Goal: Transaction & Acquisition: Purchase product/service

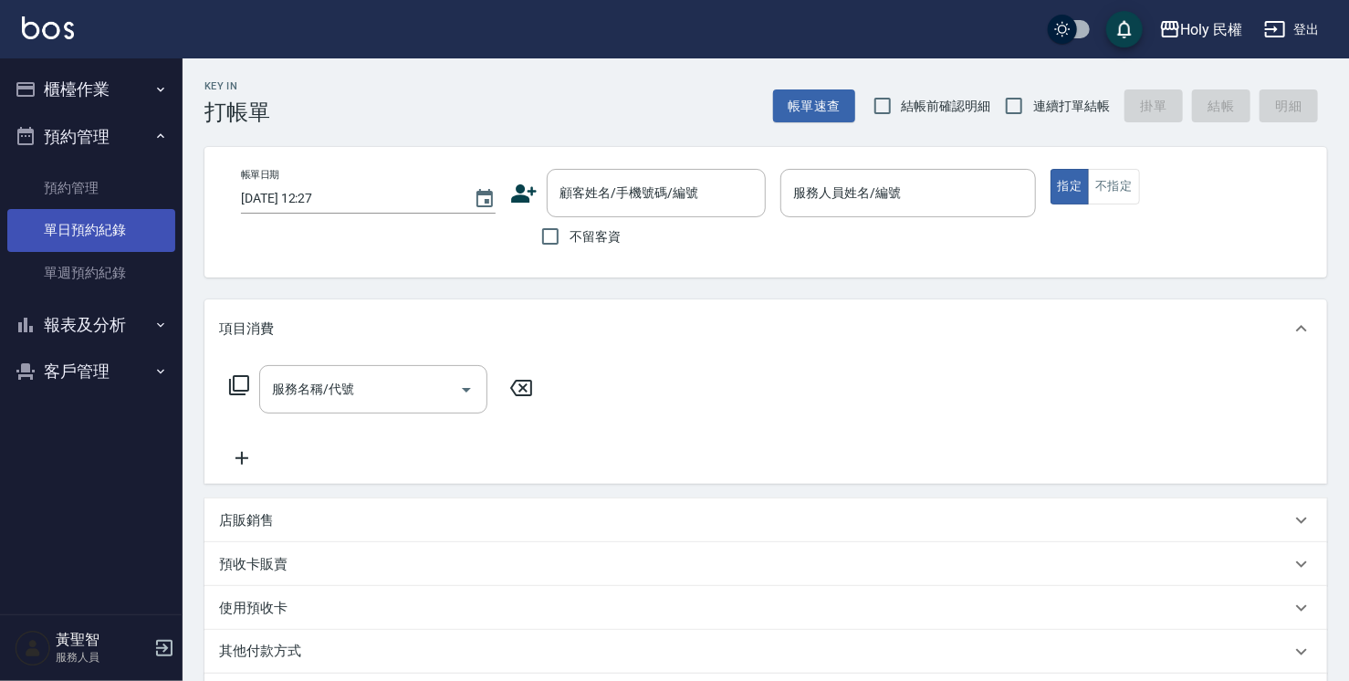
click at [129, 228] on link "單日預約紀錄" at bounding box center [91, 230] width 168 height 42
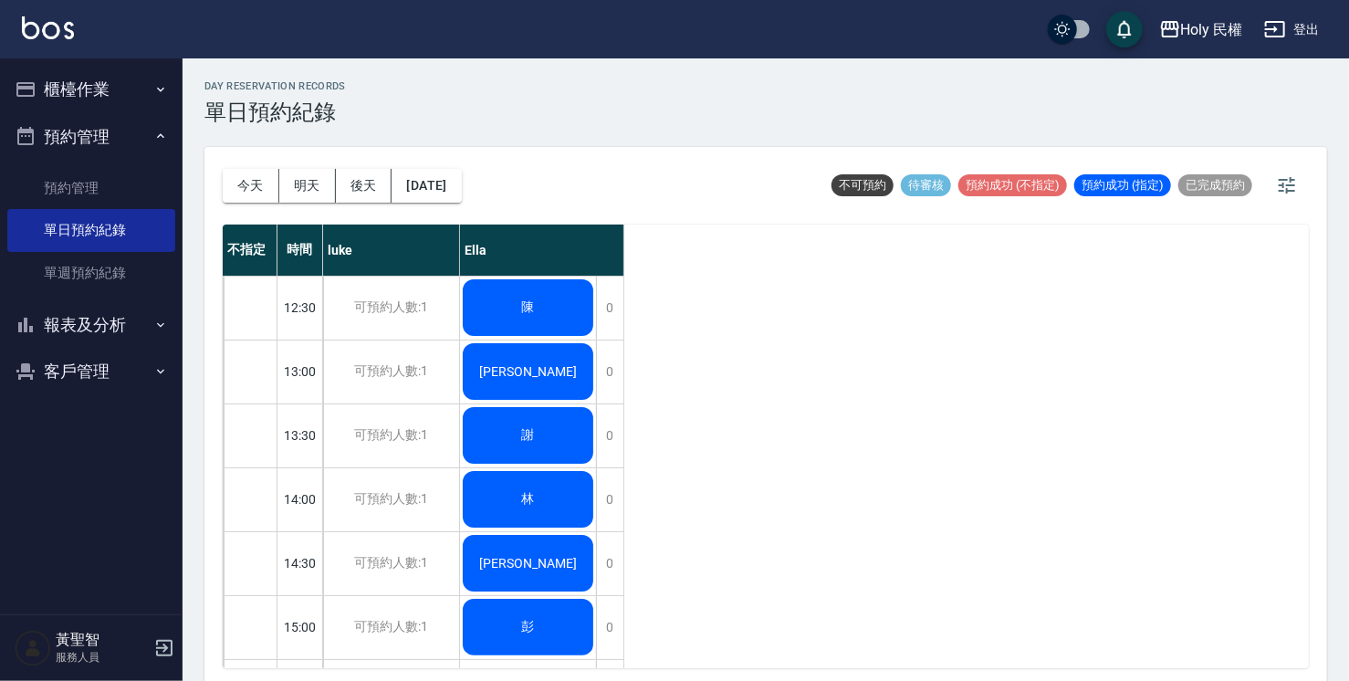
click at [547, 319] on div "陳" at bounding box center [528, 308] width 136 height 62
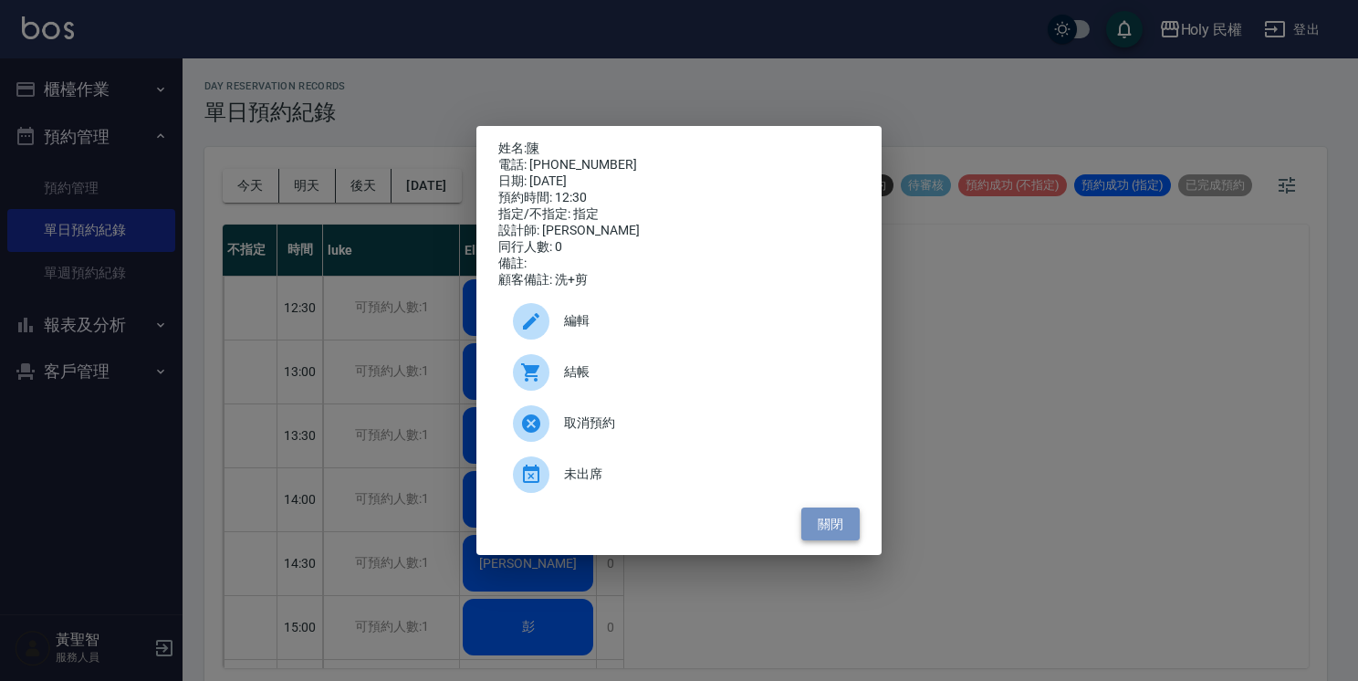
click at [833, 520] on button "關閉" at bounding box center [830, 525] width 58 height 34
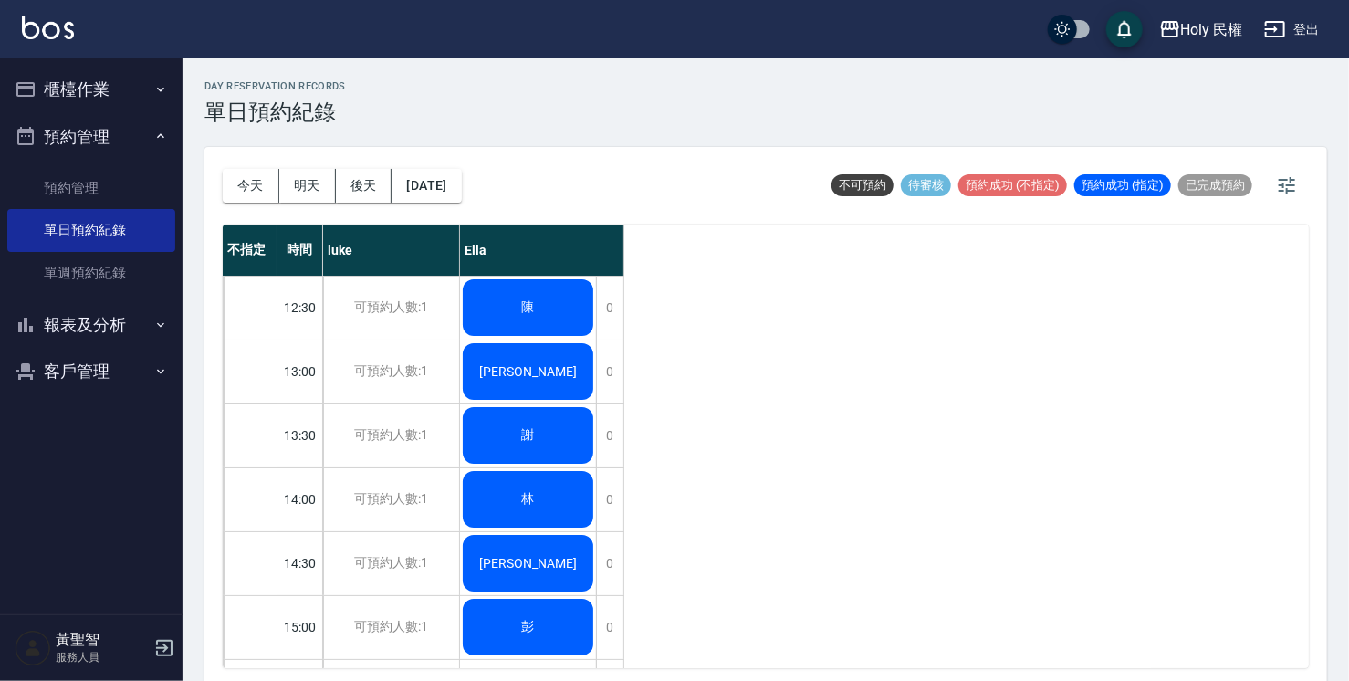
click at [540, 351] on div "陳盈俊" at bounding box center [528, 371] width 136 height 62
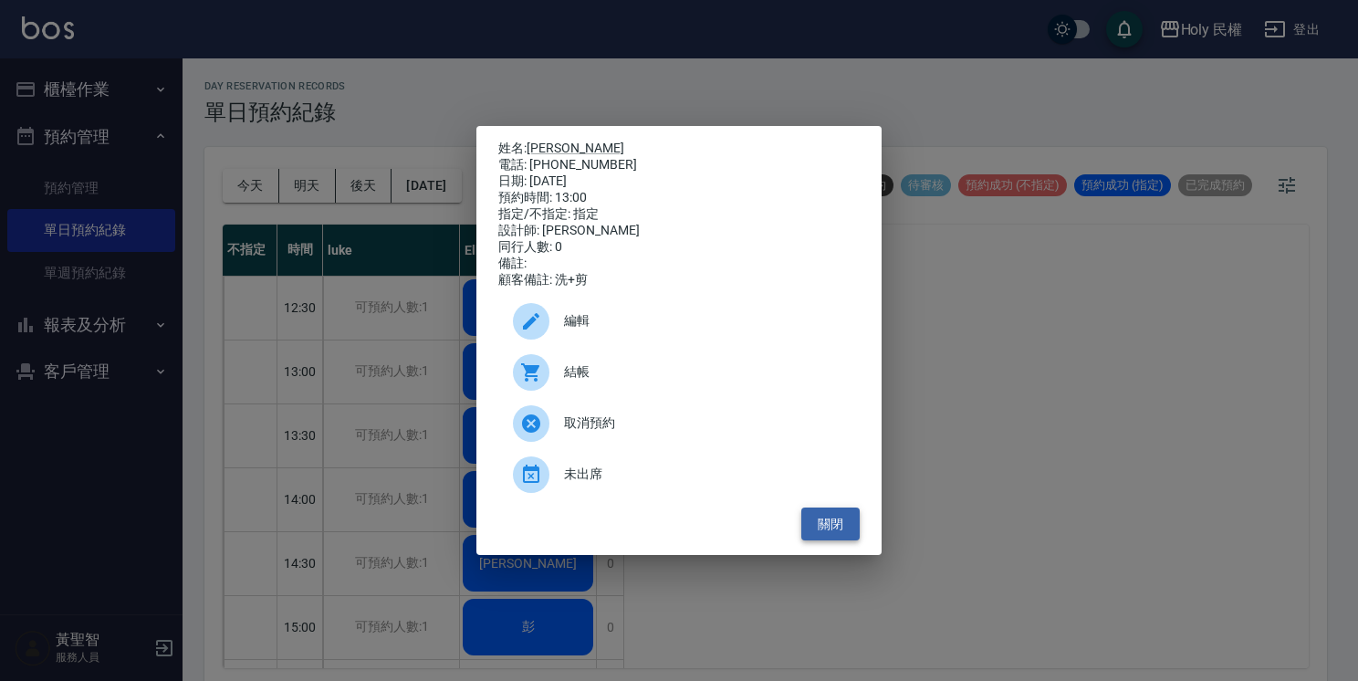
click at [836, 526] on button "關閉" at bounding box center [830, 525] width 58 height 34
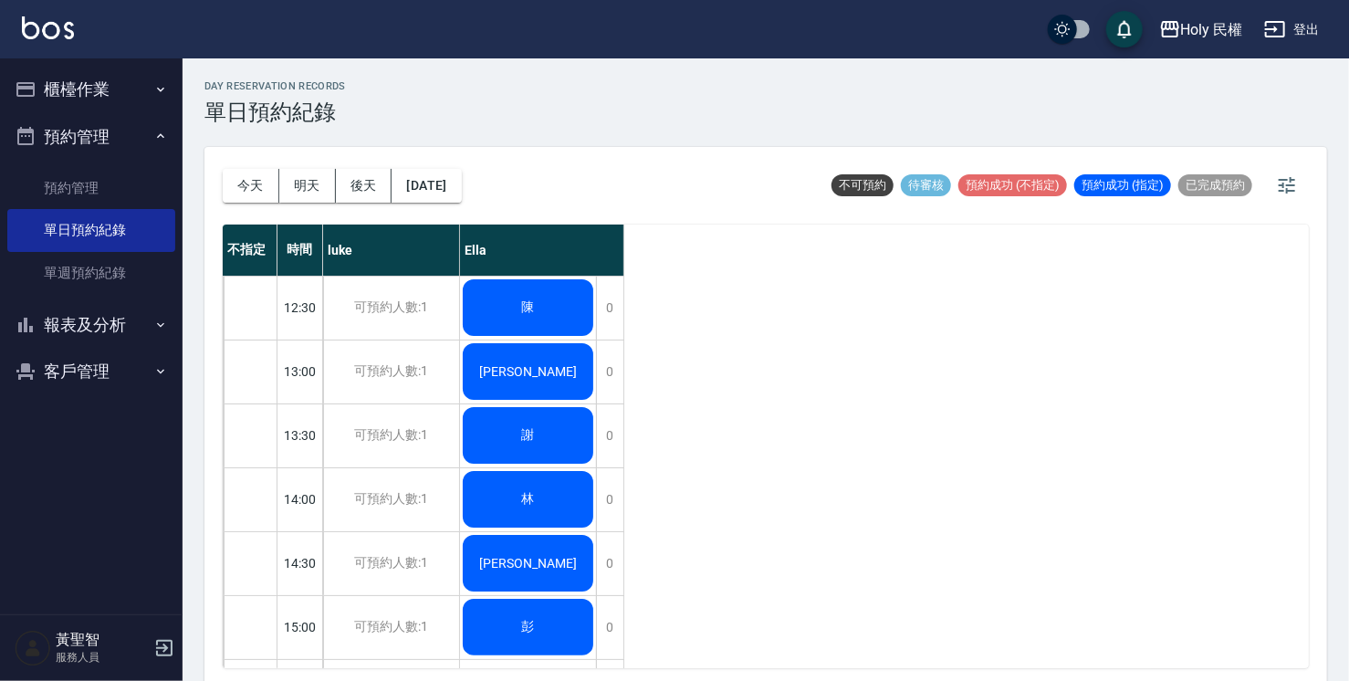
click at [577, 444] on div "謝" at bounding box center [528, 435] width 136 height 62
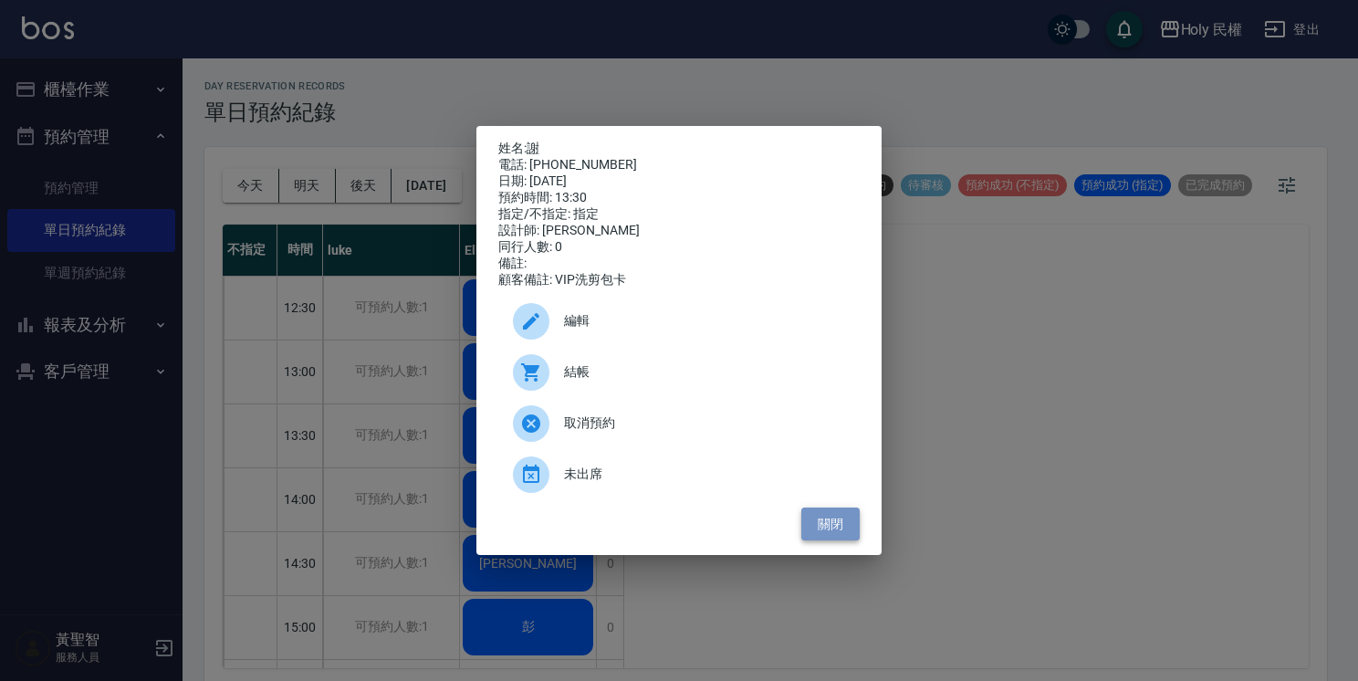
click at [815, 524] on button "關閉" at bounding box center [830, 525] width 58 height 34
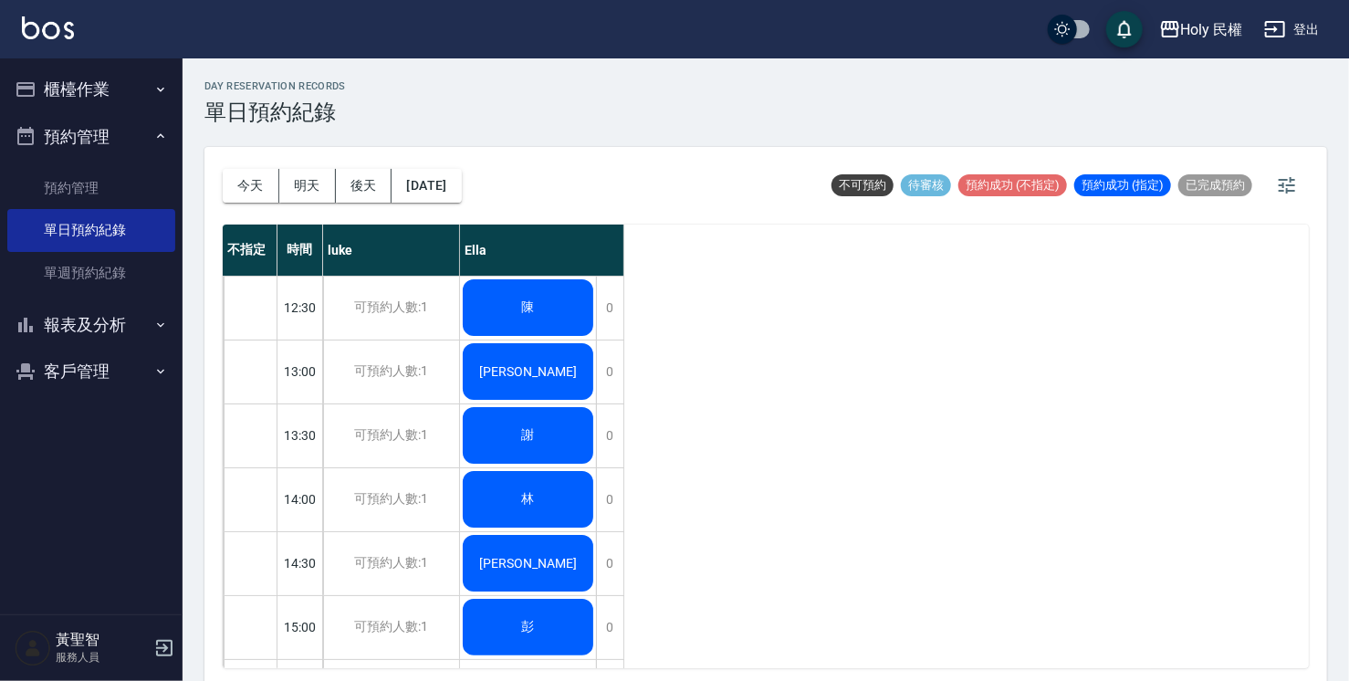
scroll to position [91, 0]
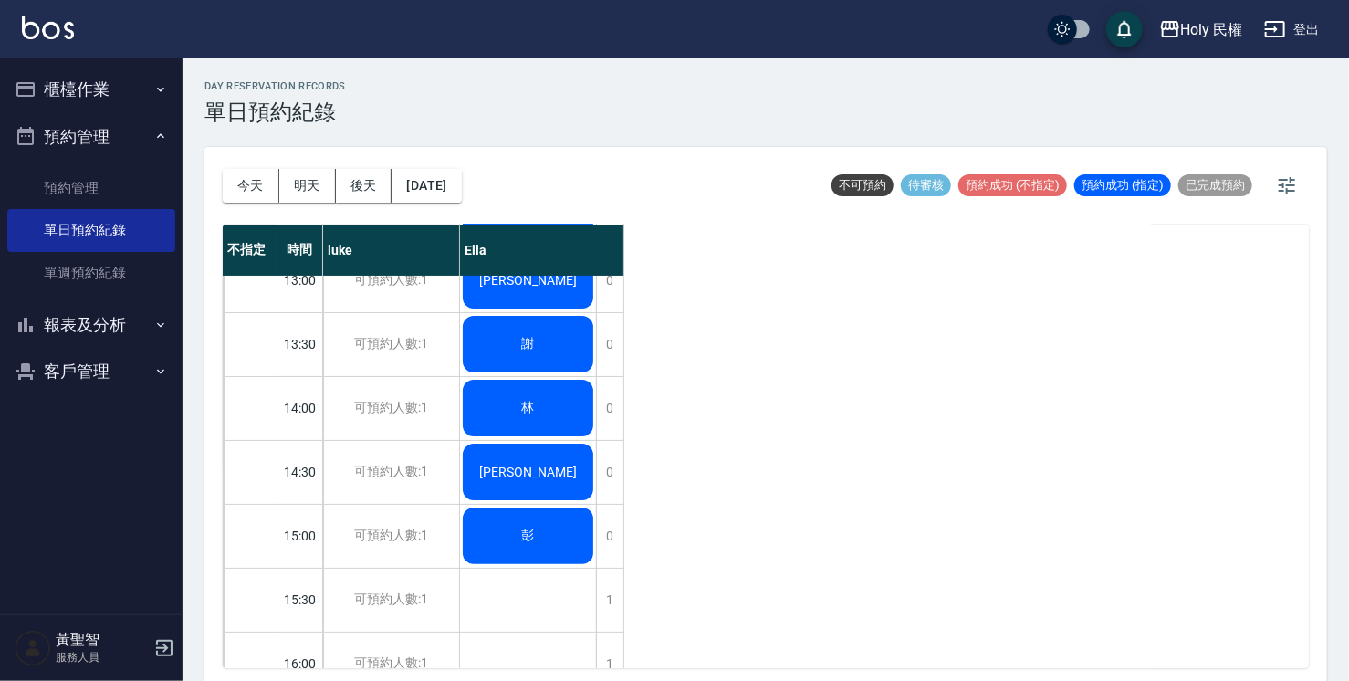
click at [91, 97] on button "櫃檯作業" at bounding box center [91, 89] width 168 height 47
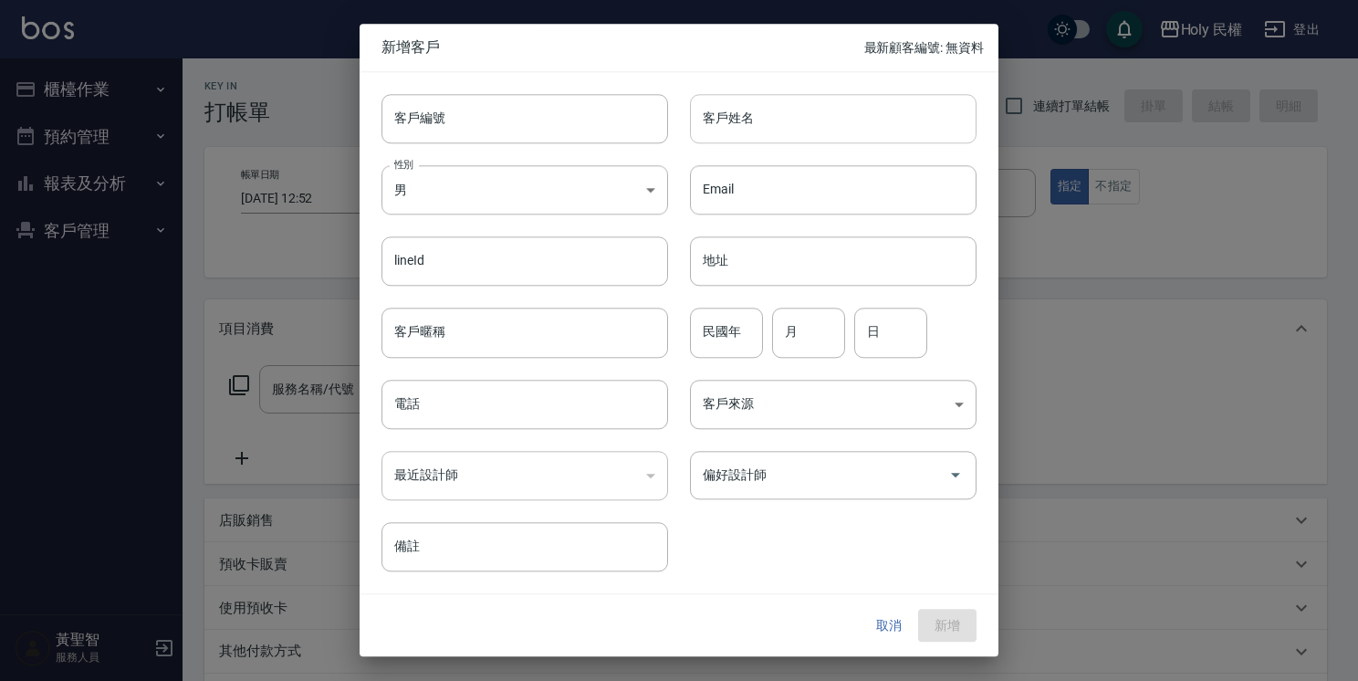
click at [733, 127] on input "客戶姓名" at bounding box center [833, 118] width 287 height 49
type input "卓"
click at [473, 407] on input "電話" at bounding box center [525, 404] width 287 height 49
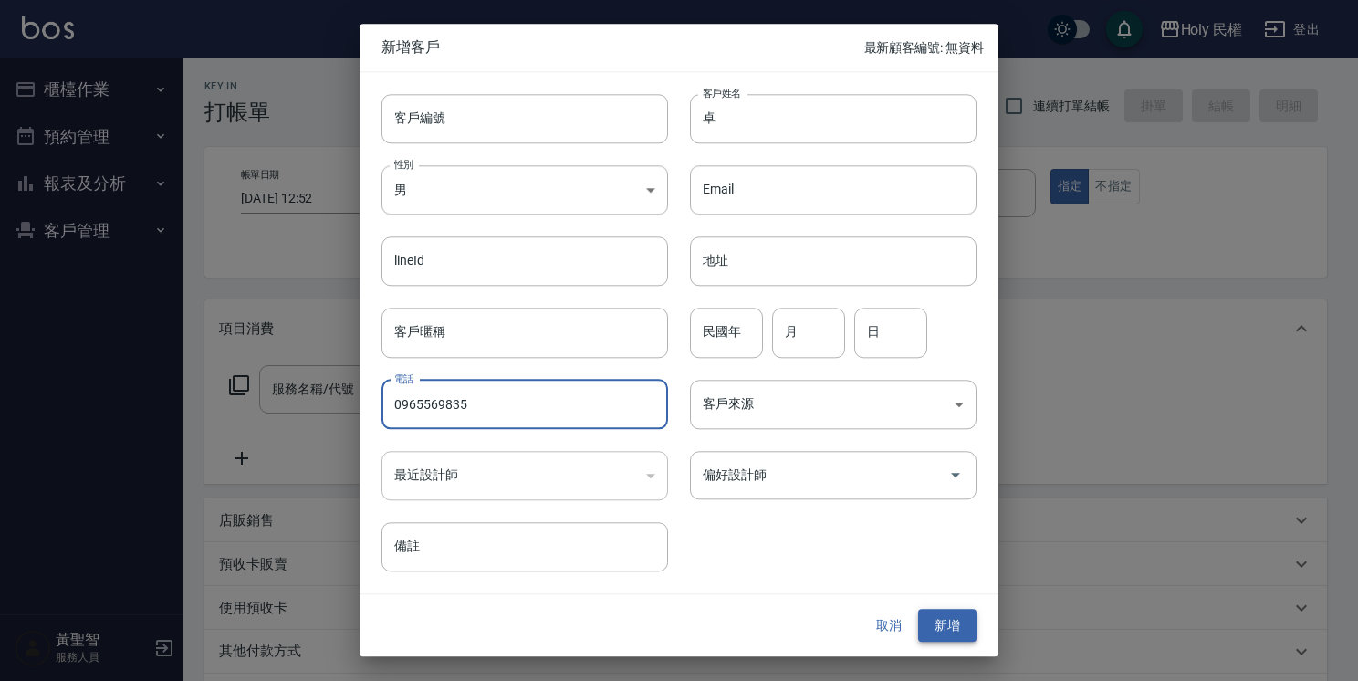
type input "0965569835"
click at [967, 631] on button "新增" at bounding box center [947, 626] width 58 height 34
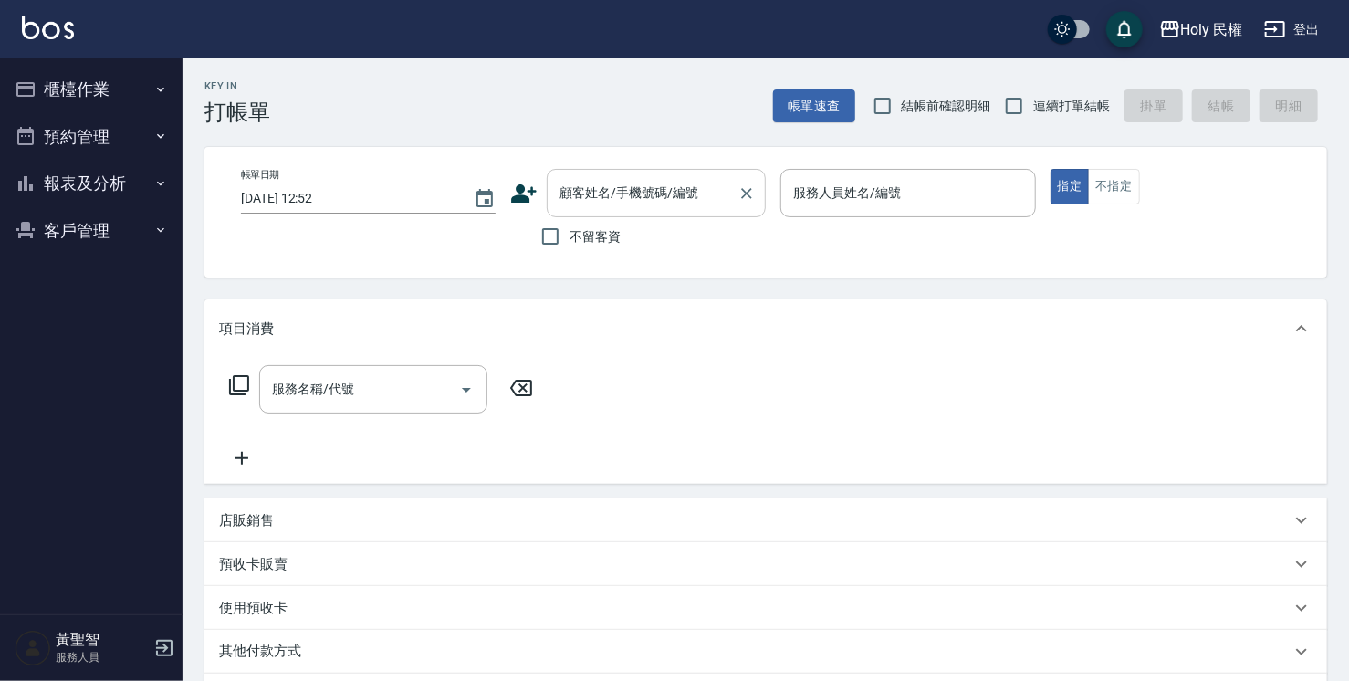
click at [613, 200] on div "顧客姓名/手機號碼/編號 顧客姓名/手機號碼/編號" at bounding box center [656, 193] width 219 height 48
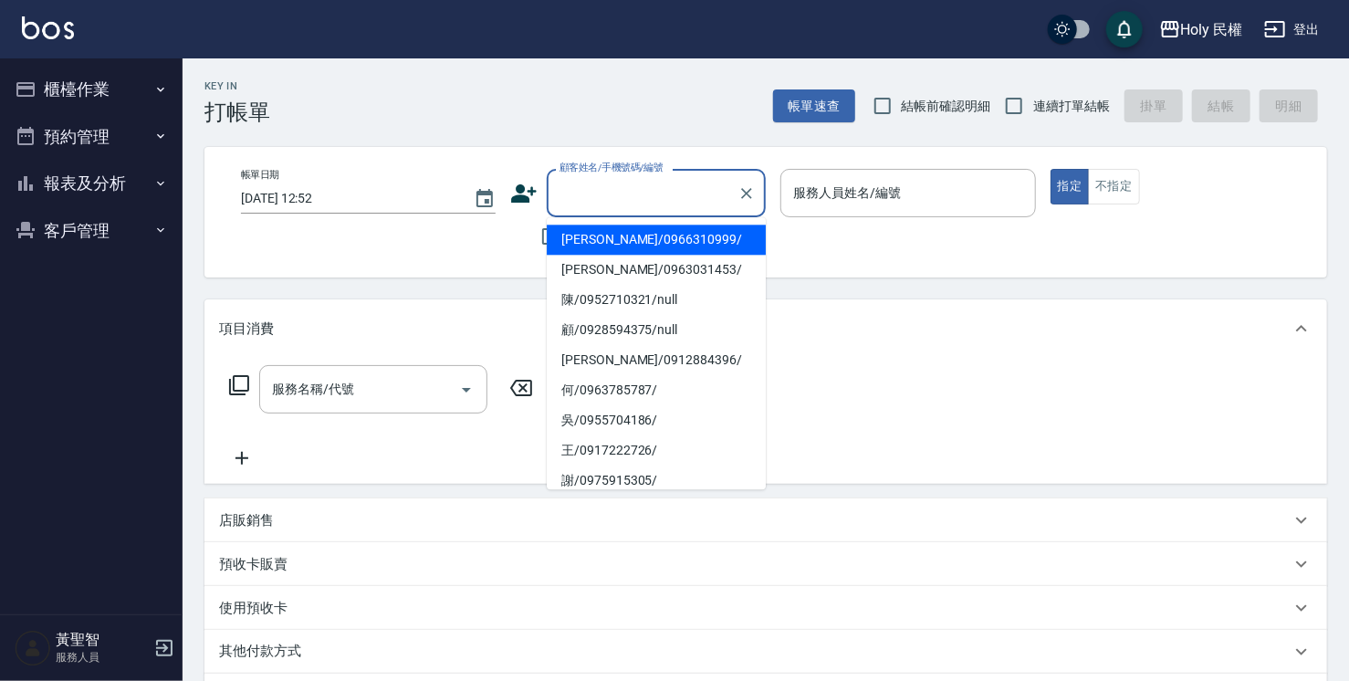
type input "5"
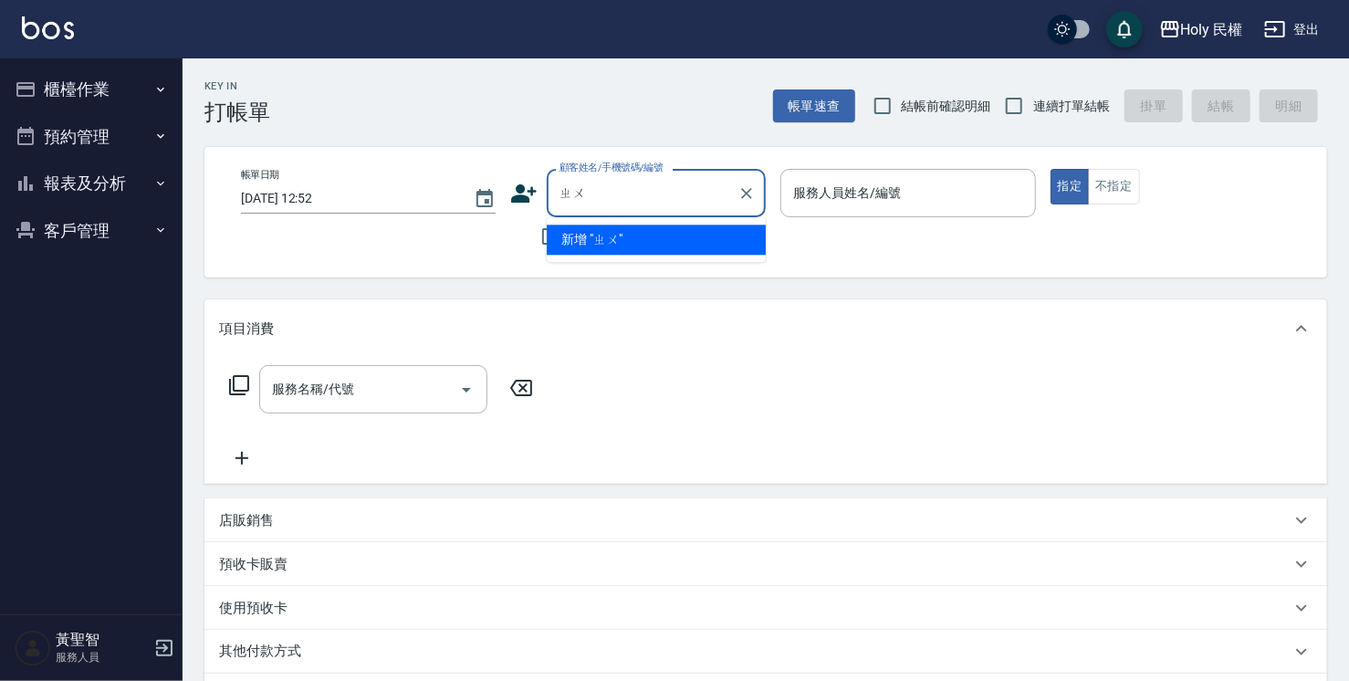
type input "竹"
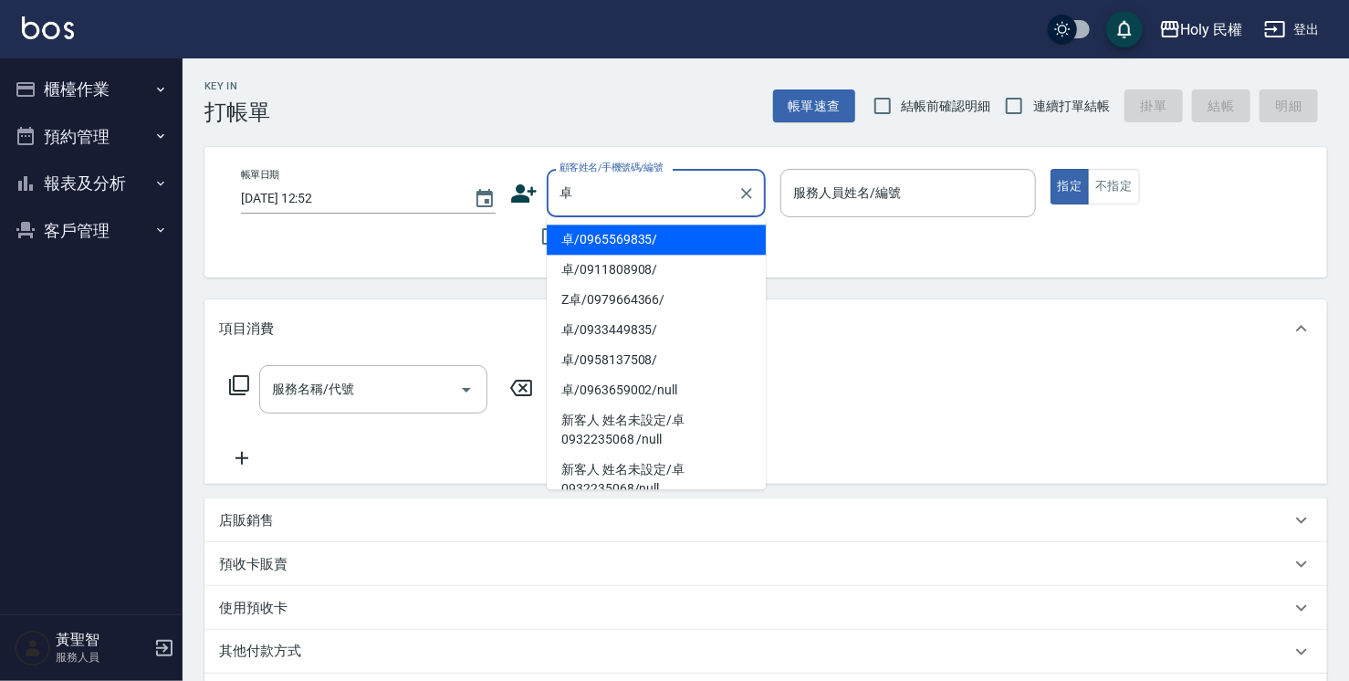
click at [617, 240] on li "卓/0965569835/" at bounding box center [656, 240] width 219 height 30
type input "卓/0965569835/"
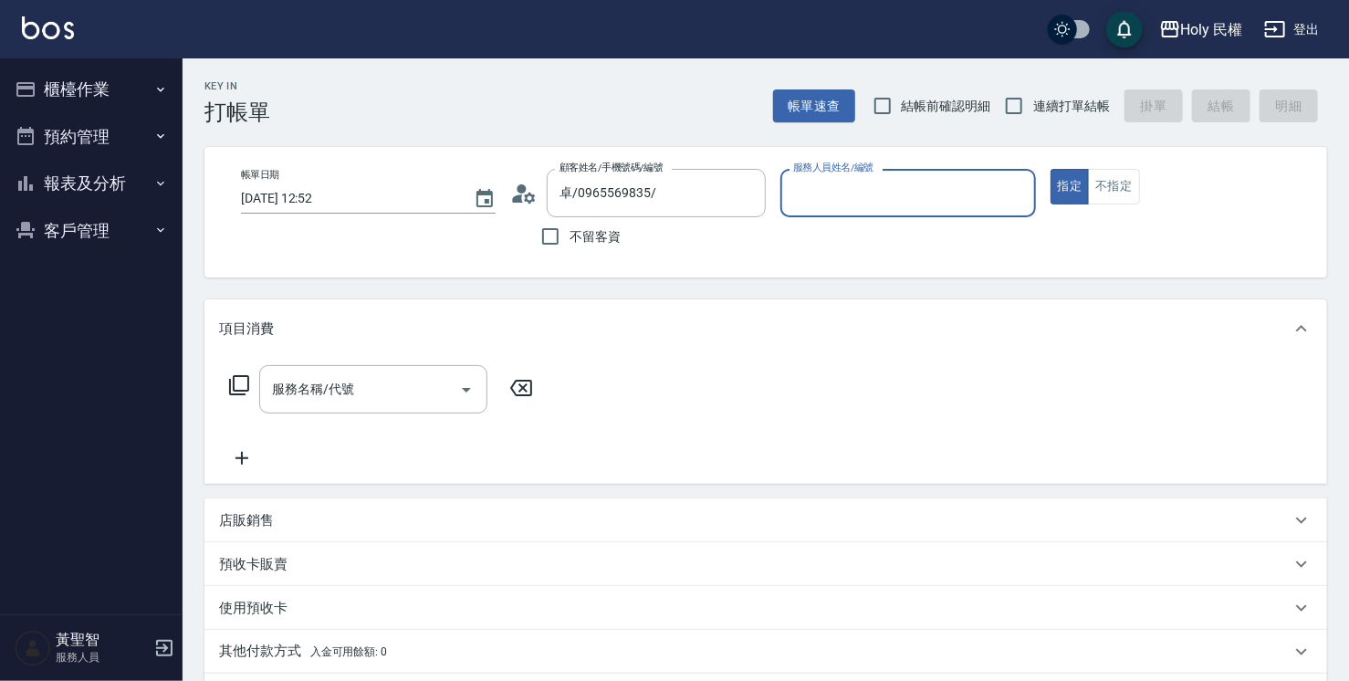
click at [912, 199] on input "服務人員姓名/編號" at bounding box center [908, 193] width 238 height 32
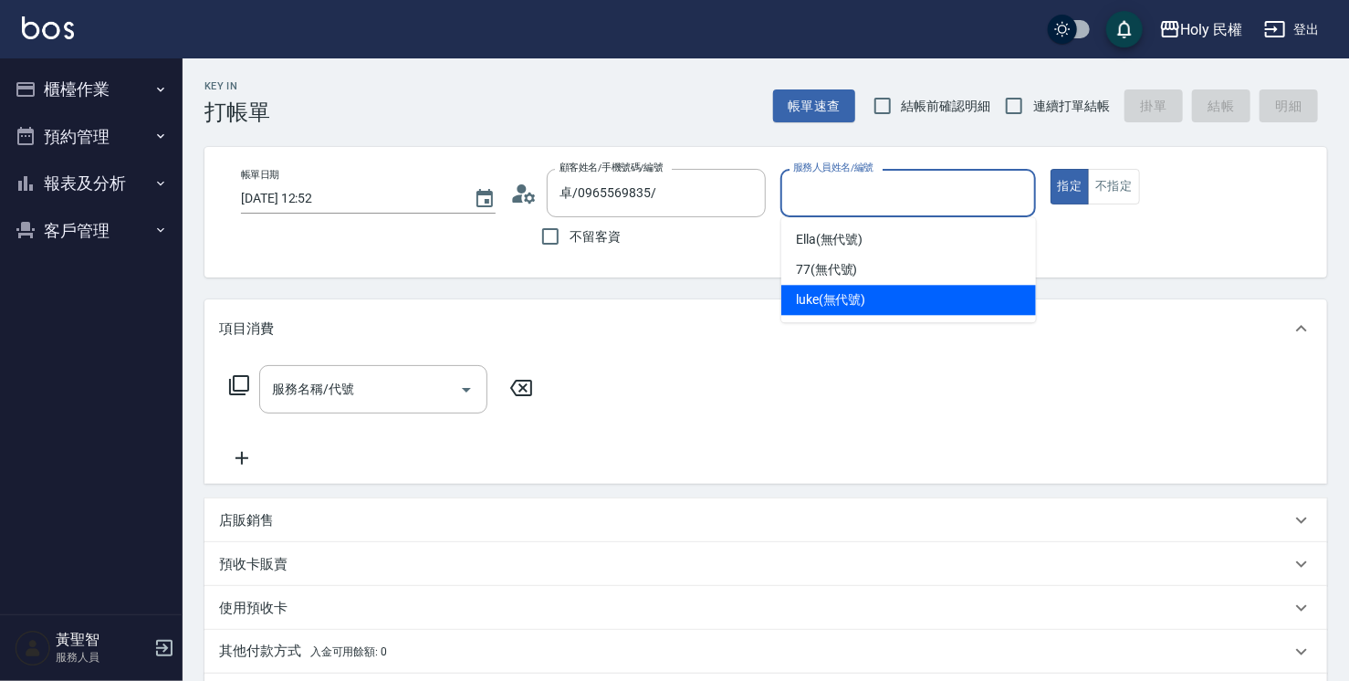
click at [848, 307] on span "luke (無代號)" at bounding box center [831, 299] width 70 height 19
type input "luke(無代號)"
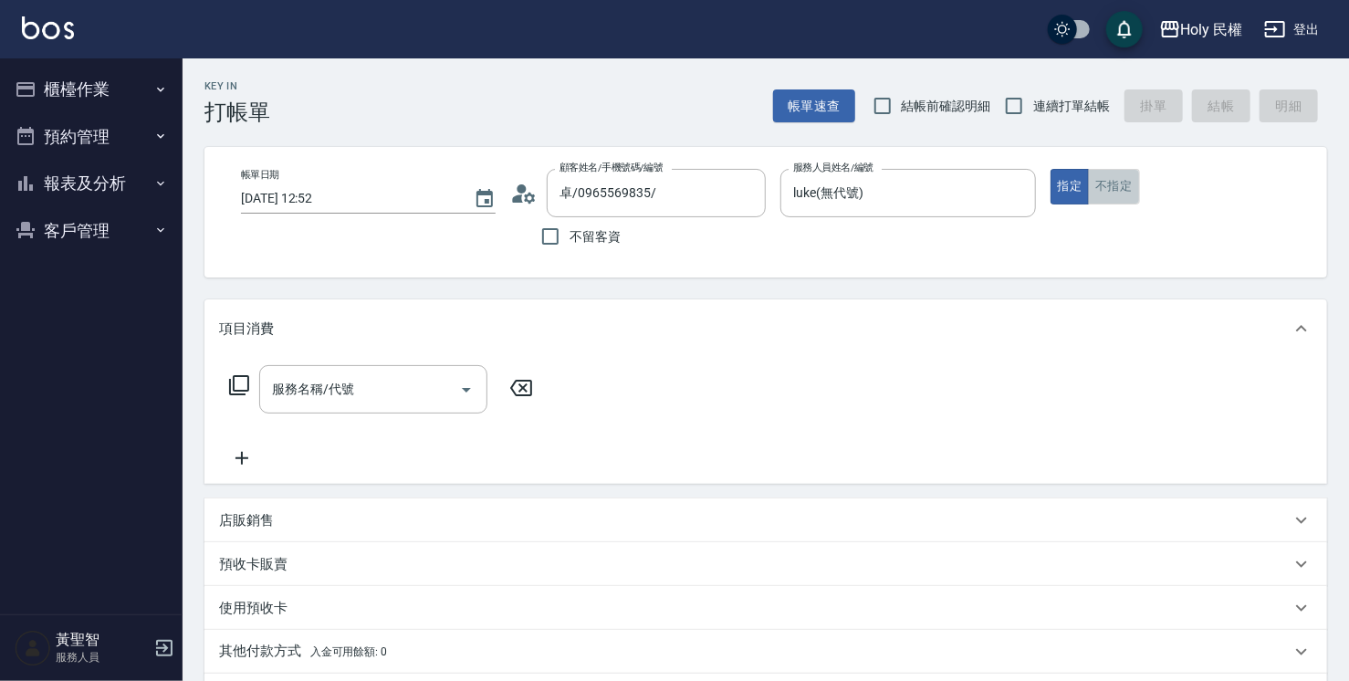
click at [1123, 194] on button "不指定" at bounding box center [1113, 187] width 51 height 36
click at [323, 402] on input "服務名稱/代號" at bounding box center [359, 389] width 184 height 32
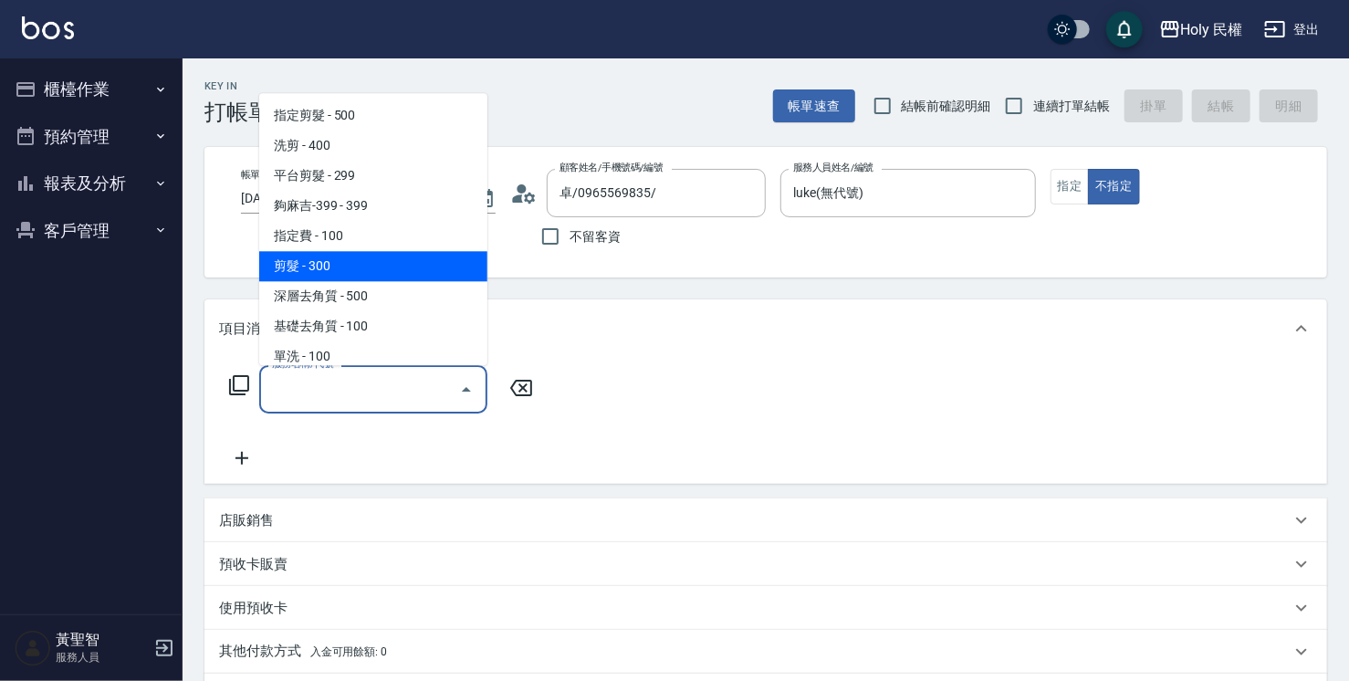
click at [329, 261] on span "剪髮 - 300" at bounding box center [373, 266] width 228 height 30
type input "剪髮(C02)"
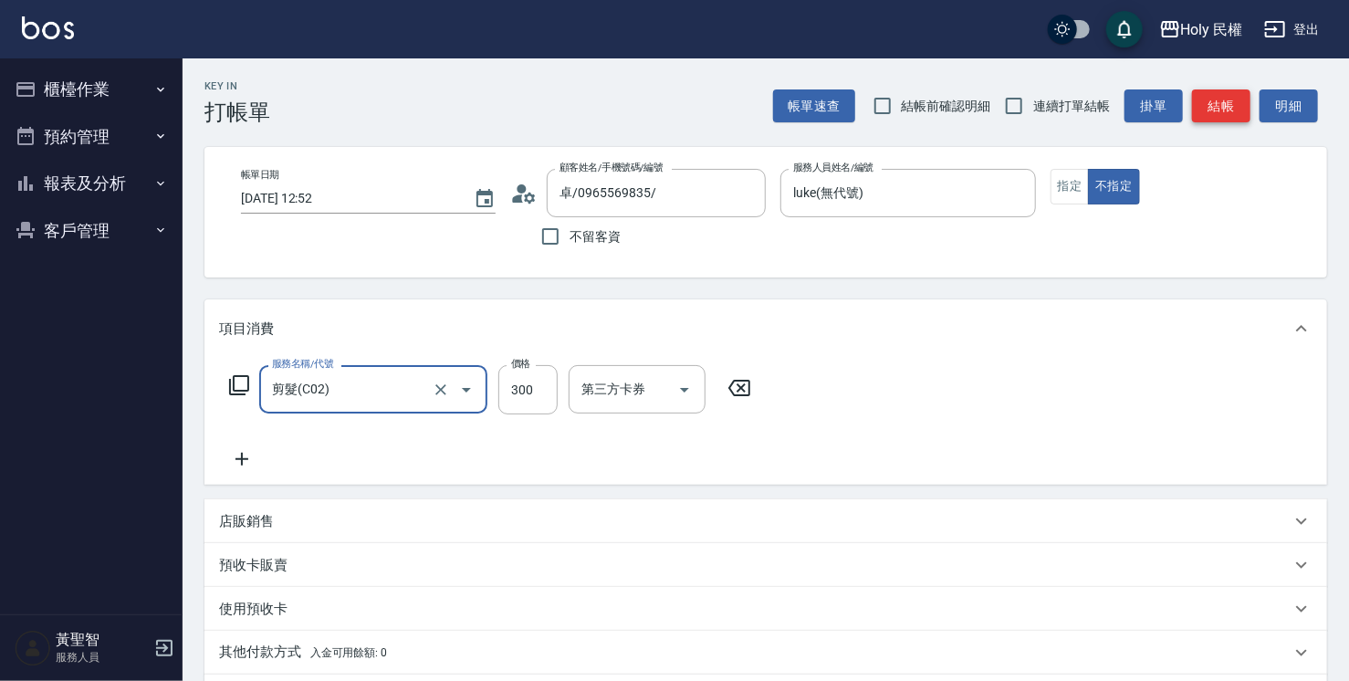
click at [1209, 111] on button "結帳" at bounding box center [1221, 106] width 58 height 34
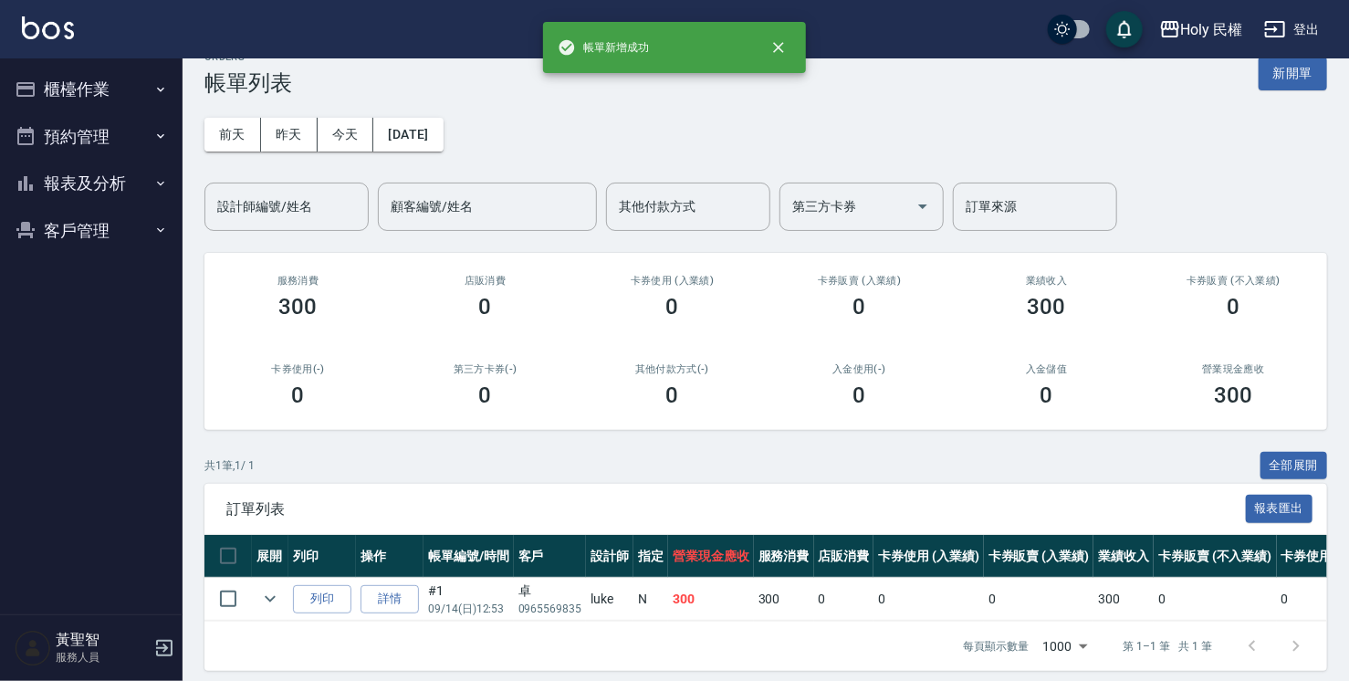
scroll to position [54, 0]
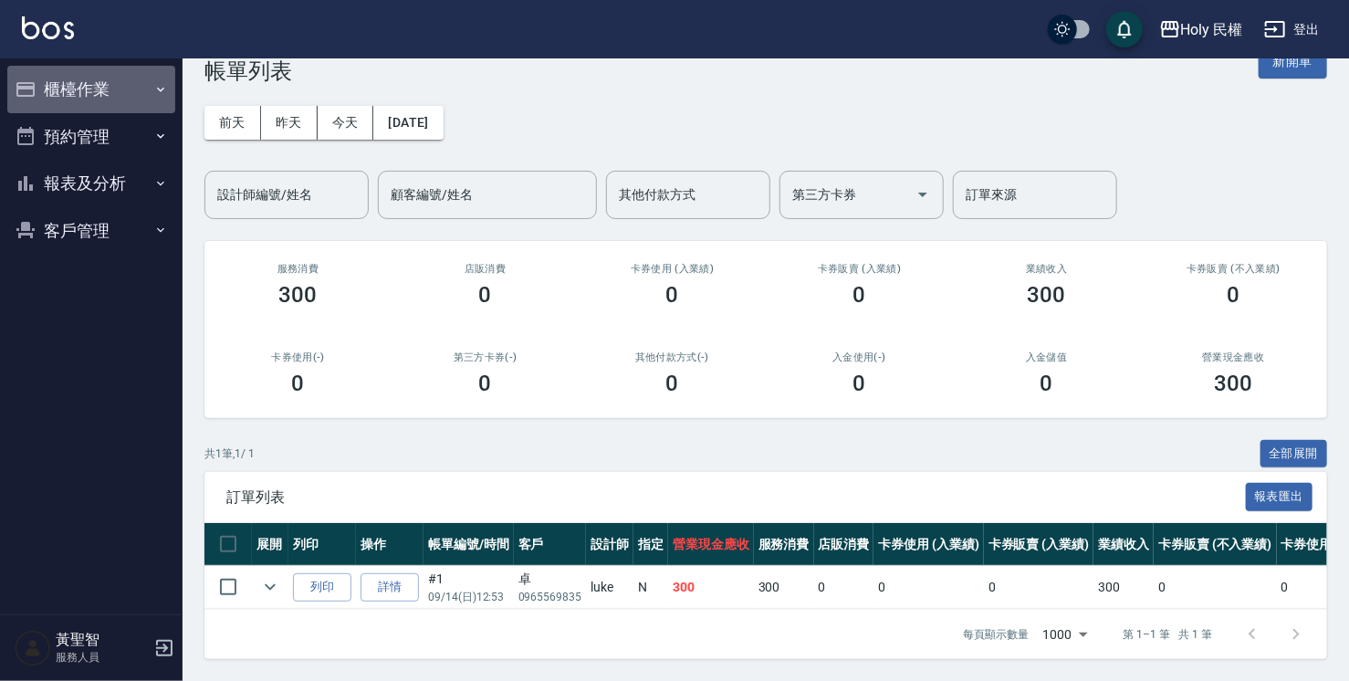
click at [72, 88] on button "櫃檯作業" at bounding box center [91, 89] width 168 height 47
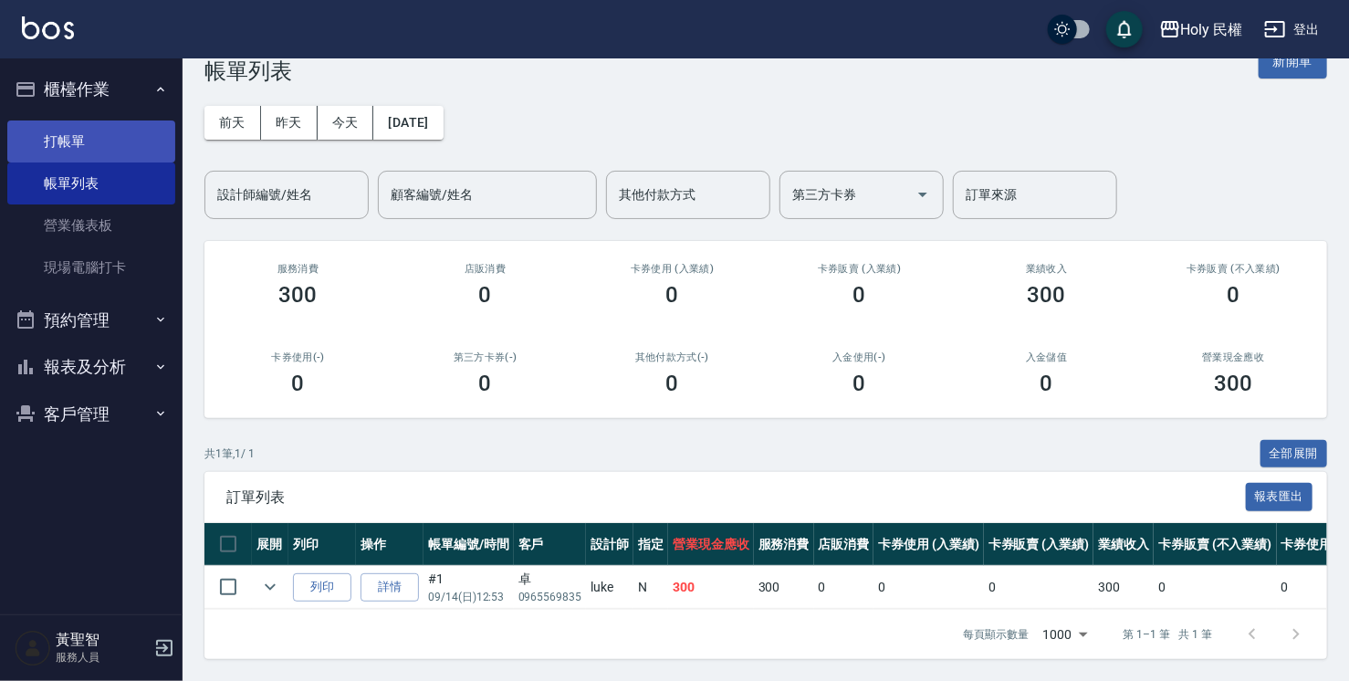
click at [53, 132] on link "打帳單" at bounding box center [91, 141] width 168 height 42
